Goal: Communication & Community: Answer question/provide support

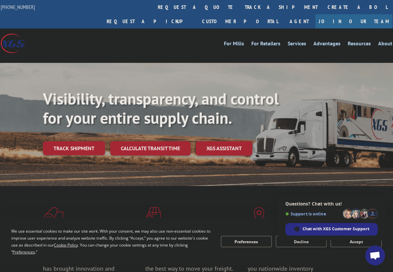
click at [381, 254] on span "Open chat" at bounding box center [375, 255] width 20 height 20
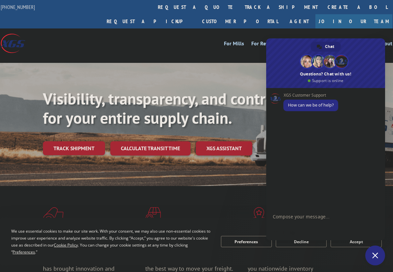
click at [323, 215] on textarea "Compose your message..." at bounding box center [318, 219] width 91 height 12
paste textarea "16566656"
type textarea "Hi, can you help me checking this tracking number #16566656 please"
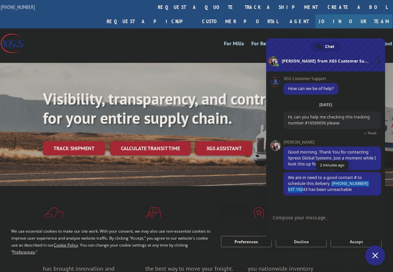
drag, startPoint x: 320, startPoint y: 183, endPoint x: 368, endPoint y: 182, distance: 47.6
click at [368, 182] on span "We are in need to a good contact # to schedule this delivery. [PHONE_NUMBER] EX…" at bounding box center [328, 183] width 80 height 18
copy span "[PHONE_NUMBER] EXT.19243"
click at [319, 215] on textarea "Compose your message..." at bounding box center [318, 217] width 91 height 6
paste textarea "[PERSON_NAME] [PHONE_NUMBER] [EMAIL_ADDRESS][DOMAIN_NAME]"
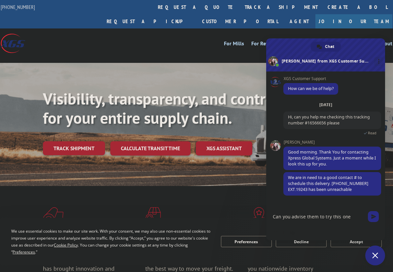
type textarea "Can you advise them to try this one [PERSON_NAME] [PHONE_NUMBER] [EMAIL_ADDRESS…"
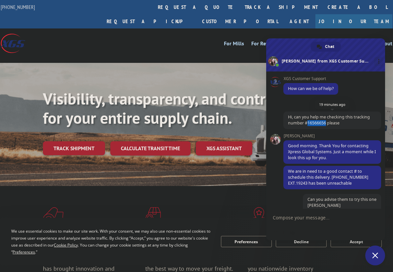
drag, startPoint x: 327, startPoint y: 121, endPoint x: 307, endPoint y: 121, distance: 20.5
click at [307, 121] on span "Hi, can you help me checking this tracking number #16566656 please" at bounding box center [329, 120] width 82 height 12
copy span "16566656"
